Goal: Task Accomplishment & Management: Use online tool/utility

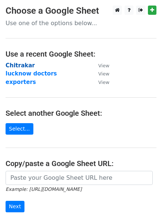
click at [21, 67] on strong "Chitrakar" at bounding box center [20, 65] width 29 height 7
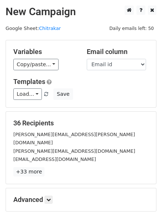
scroll to position [72, 0]
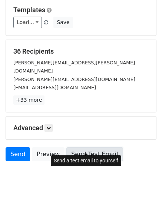
click at [77, 147] on link "Send Test Email" at bounding box center [94, 154] width 56 height 14
click at [92, 147] on link "Send Test Email" at bounding box center [94, 154] width 56 height 14
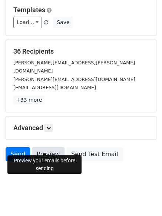
click at [50, 147] on link "Preview" at bounding box center [48, 154] width 33 height 14
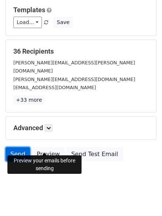
click at [16, 147] on link "Send" at bounding box center [18, 154] width 24 height 14
